Goal: Go to known website: Access a specific website the user already knows

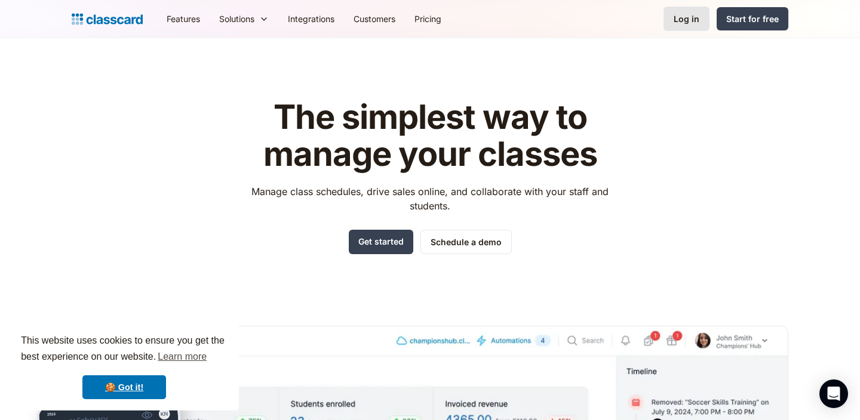
click at [683, 20] on div "Log in" at bounding box center [686, 19] width 26 height 13
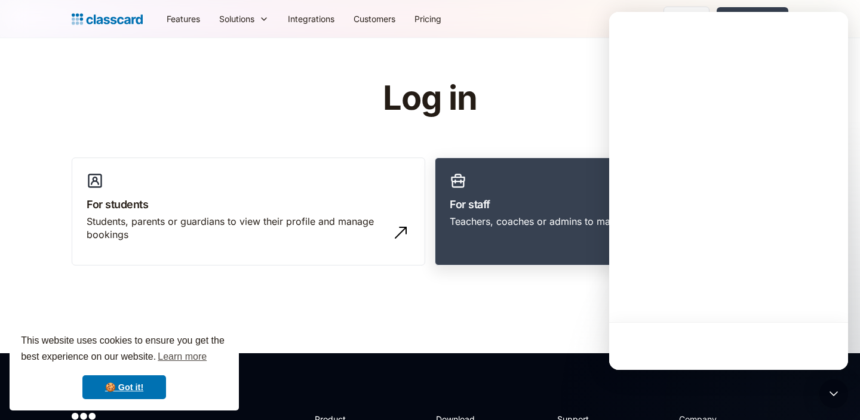
click at [488, 193] on link "For staff Teachers, coaches or admins to manage and grow their classes" at bounding box center [611, 212] width 353 height 109
